Goal: Register for event/course

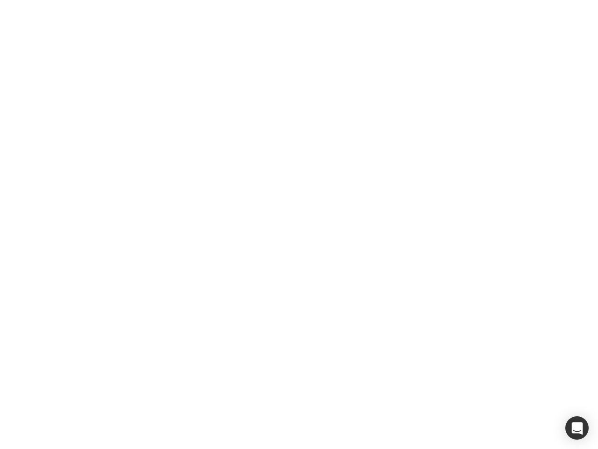
click at [299, 224] on div at bounding box center [299, 224] width 598 height 449
click at [577, 428] on div "button" at bounding box center [576, 427] width 23 height 23
